Goal: Information Seeking & Learning: Learn about a topic

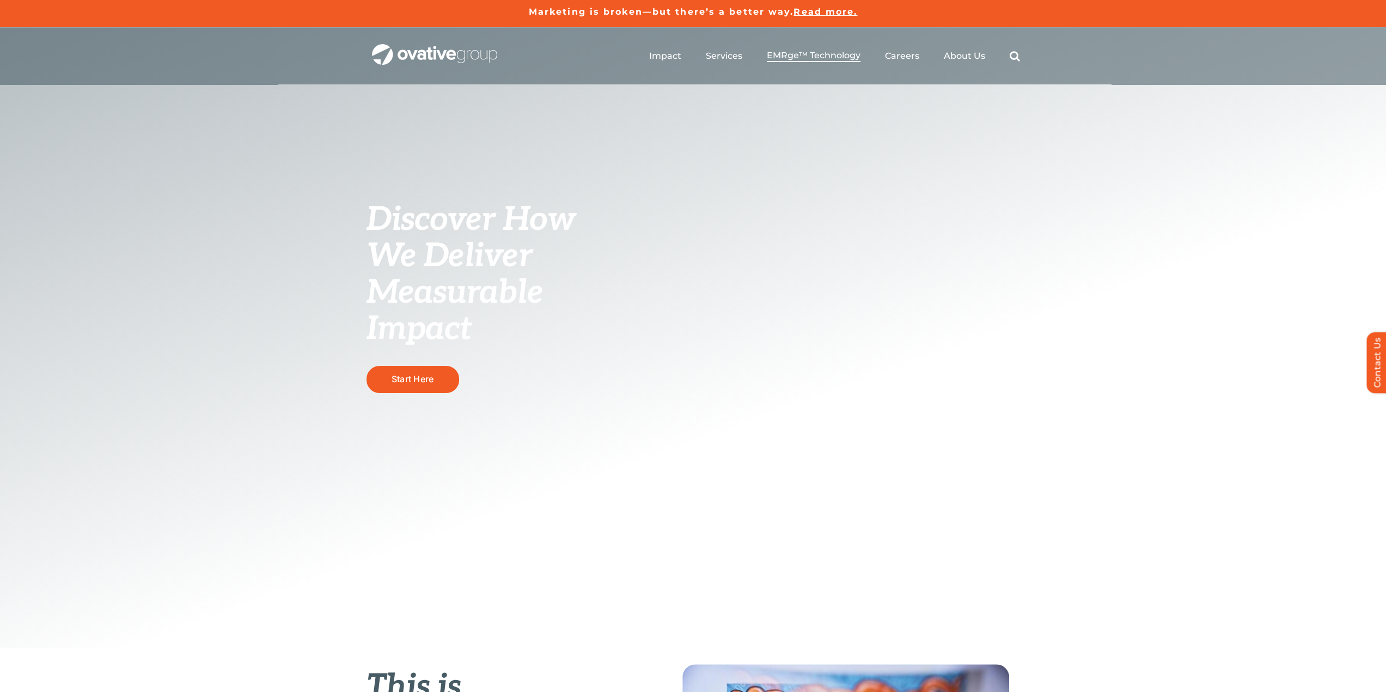
click at [803, 53] on span "EMRge™ Technology" at bounding box center [814, 55] width 94 height 11
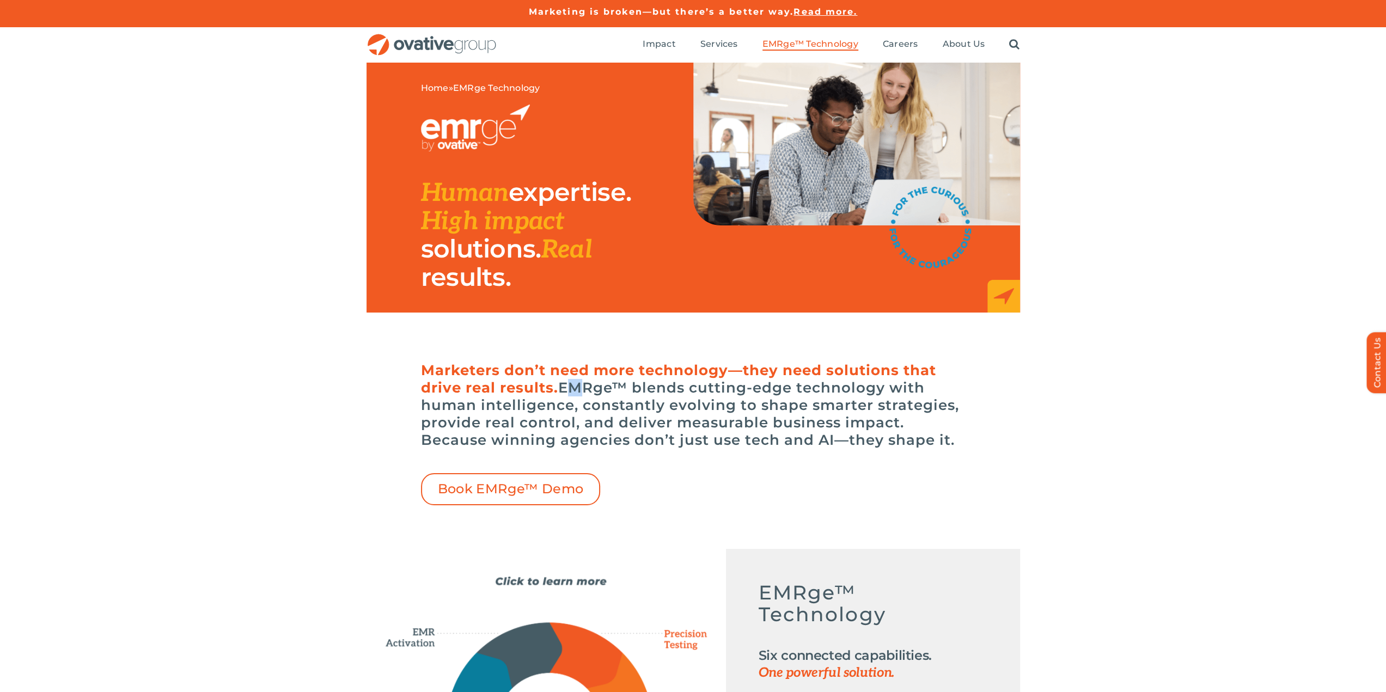
drag, startPoint x: 563, startPoint y: 390, endPoint x: 572, endPoint y: 393, distance: 9.1
click at [572, 393] on h6 "Marketers don’t need more technology—they need solutions that drive real result…" at bounding box center [693, 405] width 545 height 87
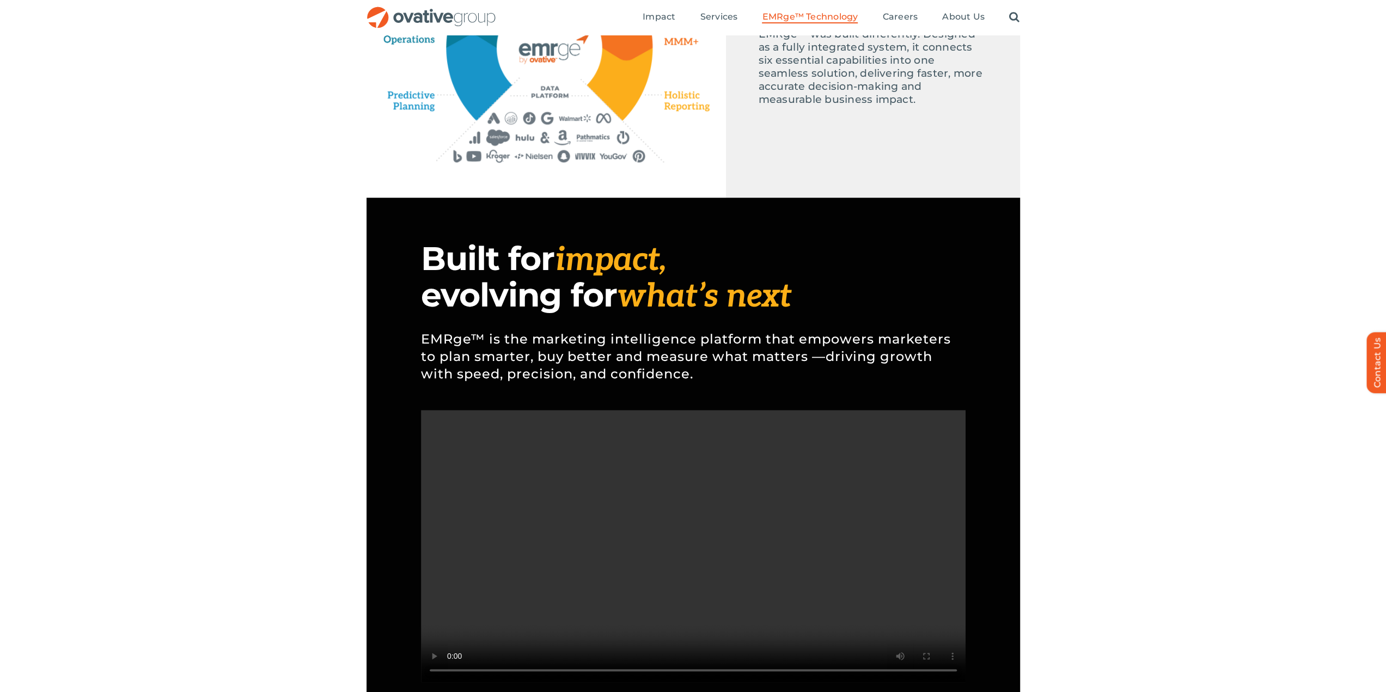
scroll to position [490, 0]
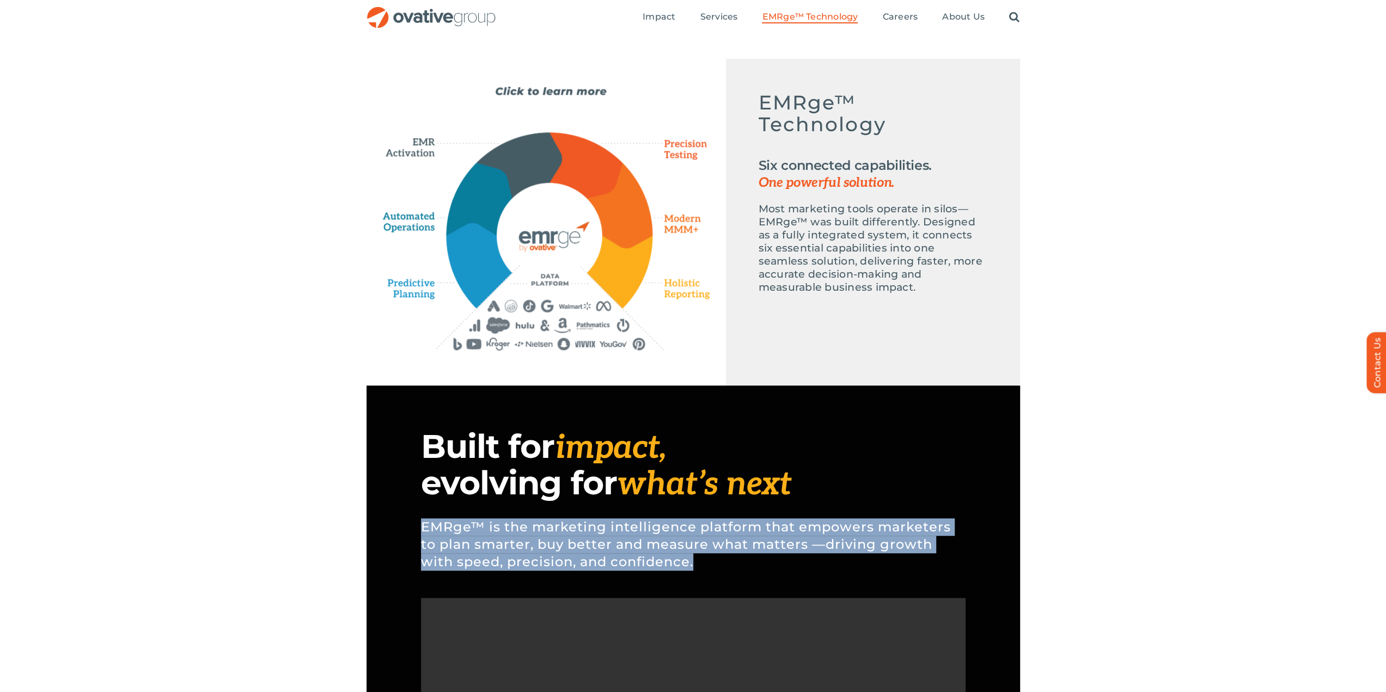
drag, startPoint x: 700, startPoint y: 563, endPoint x: 420, endPoint y: 527, distance: 281.8
click at [421, 527] on p "EMRge™ is the marketing intelligence platform that empowers marketers to plan s…" at bounding box center [693, 544] width 545 height 85
click at [431, 529] on p "EMRge™ is the marketing intelligence platform that empowers marketers to plan s…" at bounding box center [693, 544] width 545 height 85
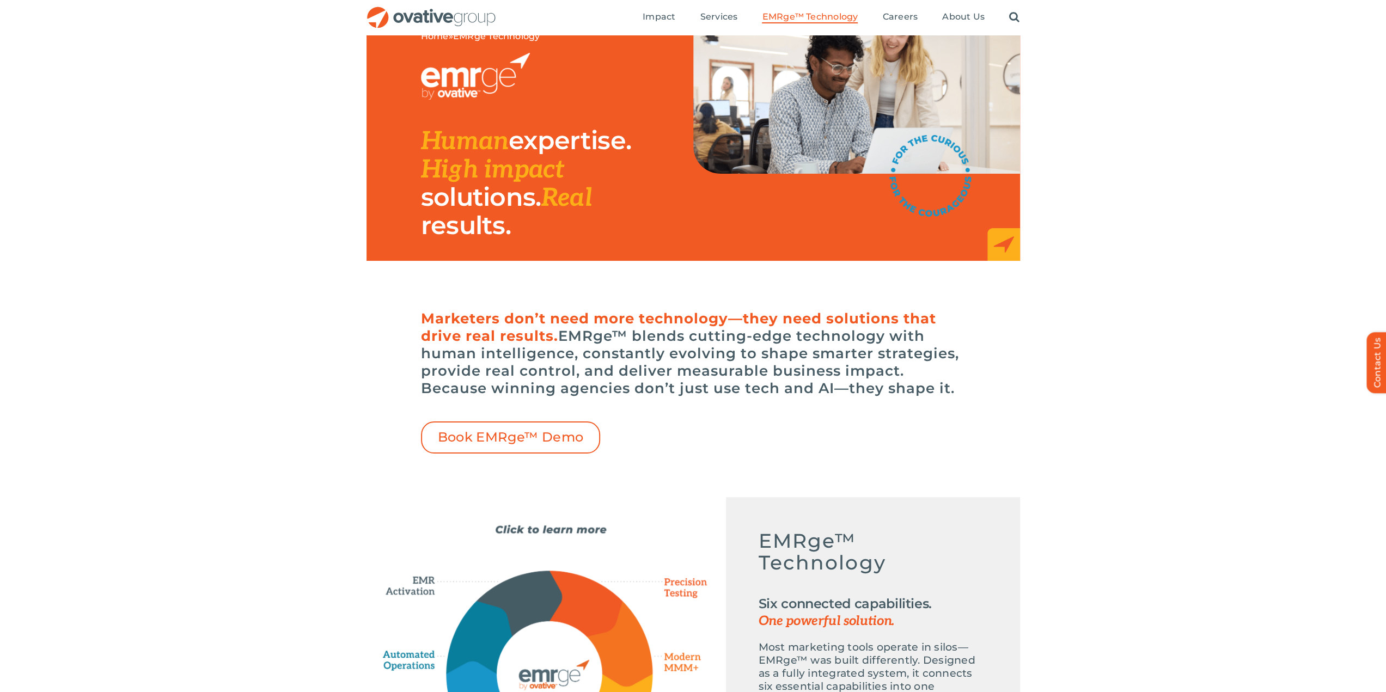
scroll to position [0, 0]
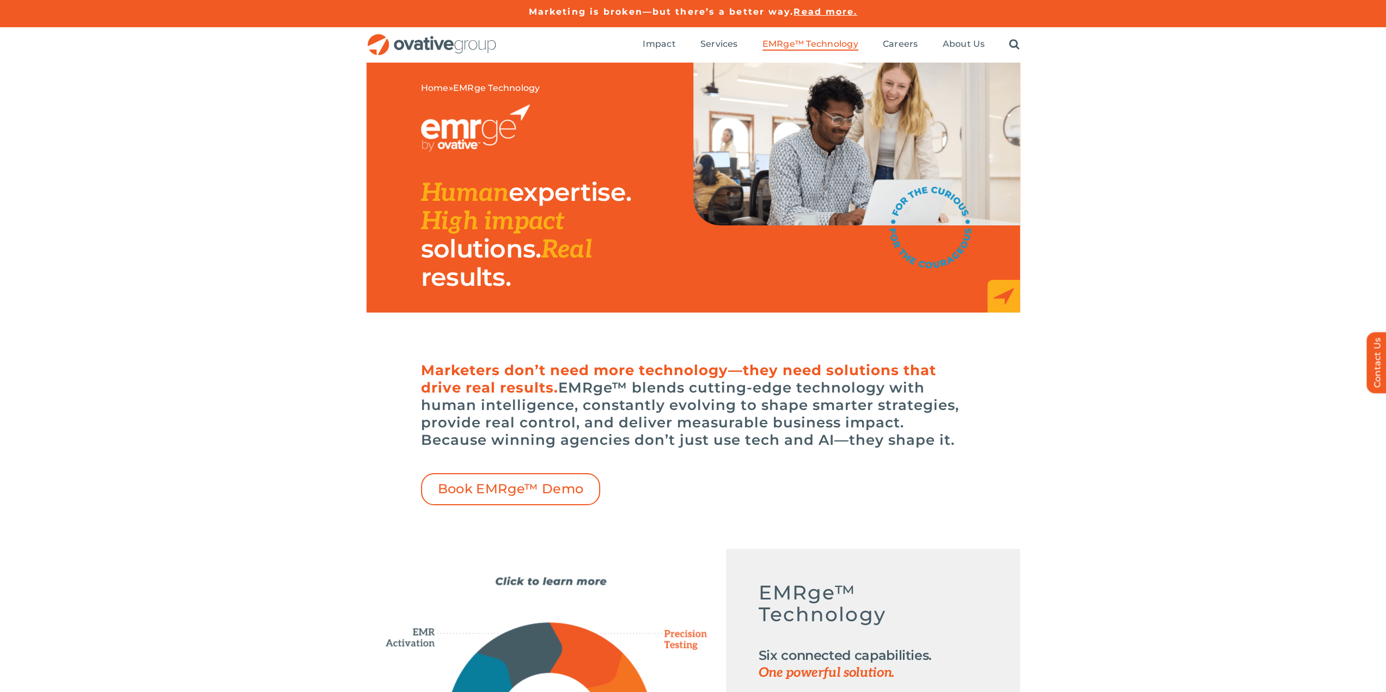
drag, startPoint x: 564, startPoint y: 386, endPoint x: 965, endPoint y: 442, distance: 404.2
click at [965, 442] on h6 "Marketers don’t need more technology—they need solutions that drive real result…" at bounding box center [693, 405] width 545 height 87
copy h6 "EMRge™ blends cutting-edge technology with human intelligence, constantly evolv…"
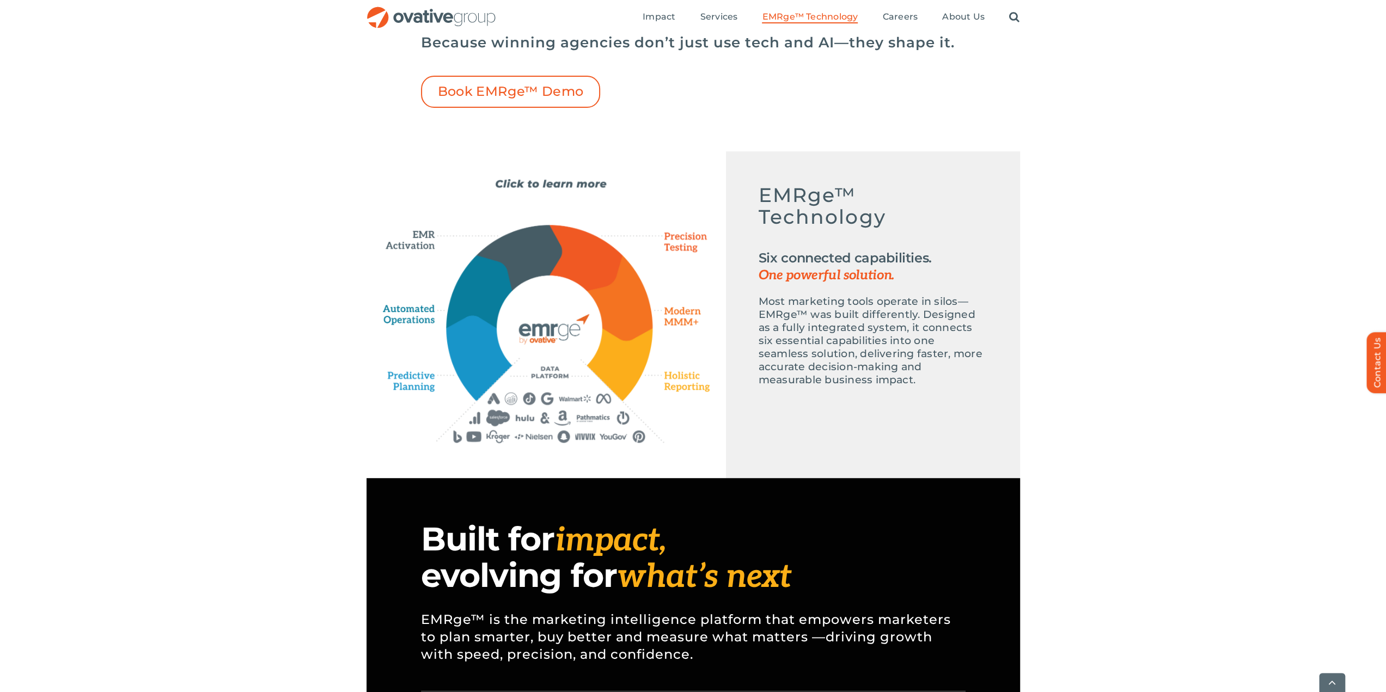
scroll to position [545, 0]
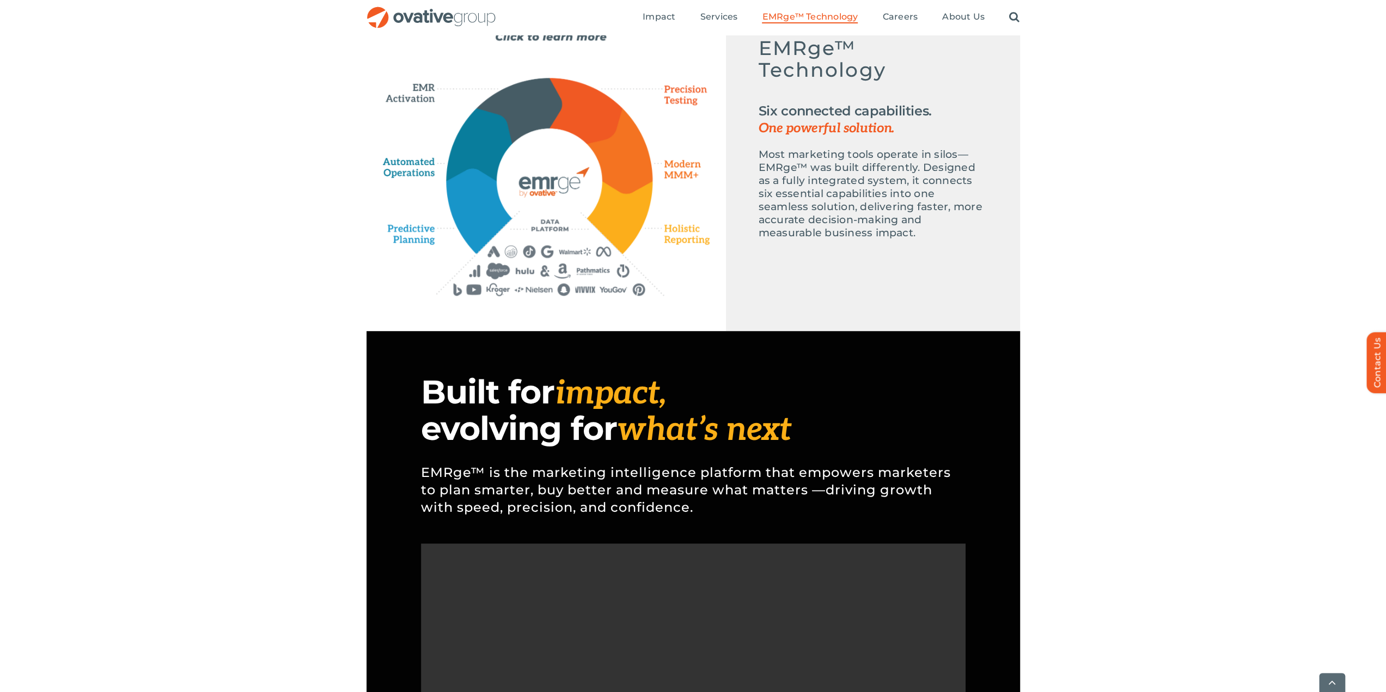
click at [724, 510] on p "EMRge™ is the marketing intelligence platform that empowers marketers to plan s…" at bounding box center [693, 490] width 545 height 85
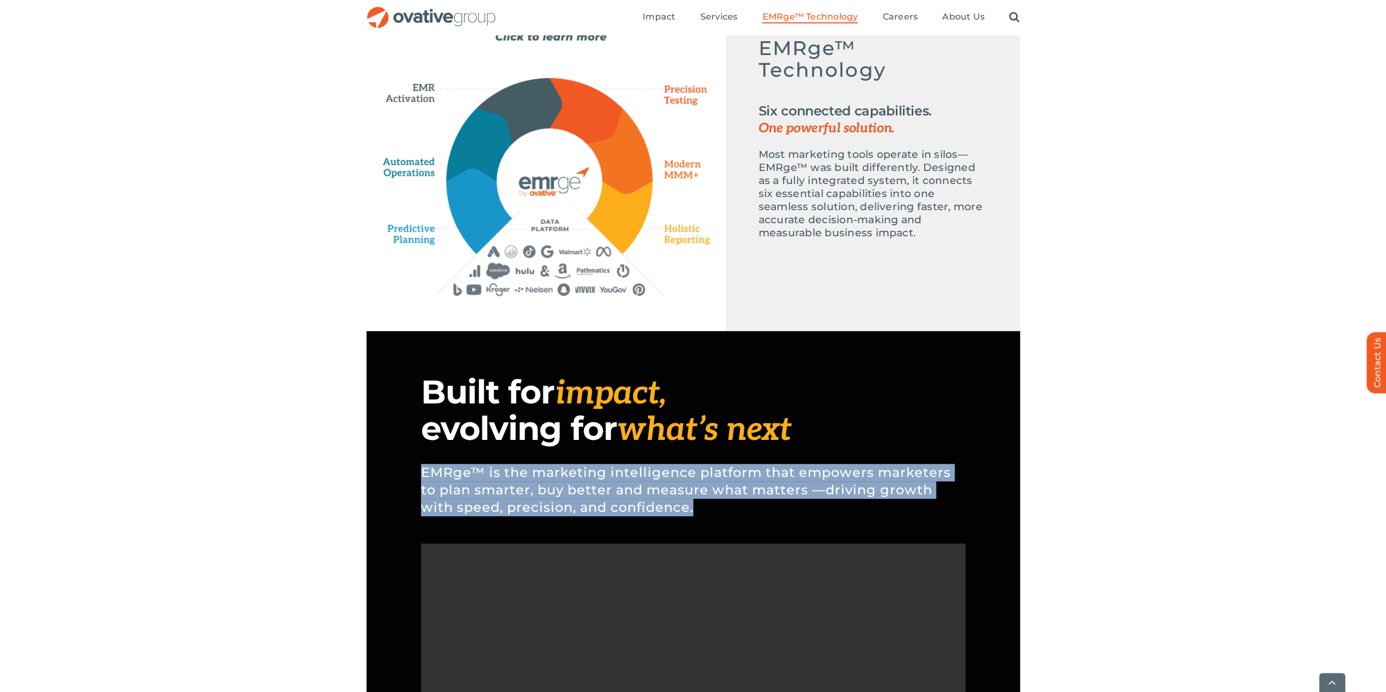
drag, startPoint x: 668, startPoint y: 507, endPoint x: 421, endPoint y: 473, distance: 249.0
click at [421, 473] on p "EMRge™ is the marketing intelligence platform that empowers marketers to plan s…" at bounding box center [693, 490] width 545 height 85
copy p "EMRge™ is the marketing intelligence platform that empowers marketers to plan s…"
